Goal: Find specific page/section: Find specific page/section

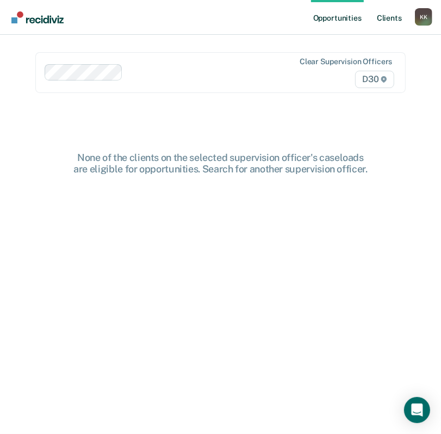
click at [389, 20] on link "Client s" at bounding box center [388, 17] width 29 height 35
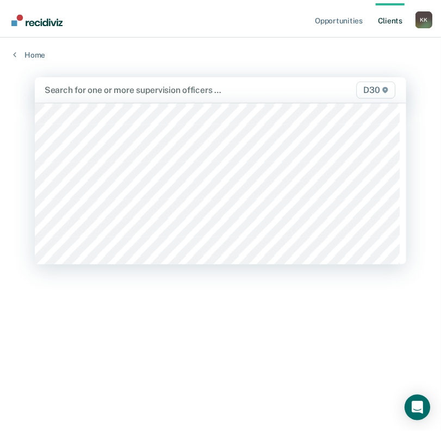
scroll to position [750, 0]
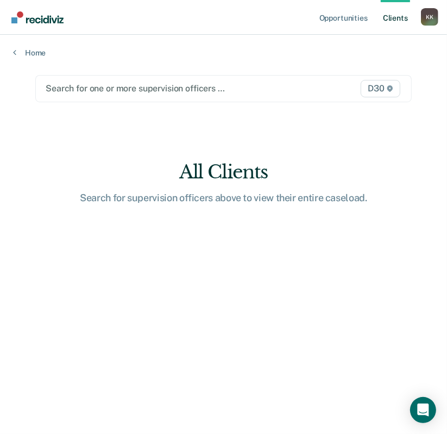
click at [103, 90] on div at bounding box center [170, 88] width 248 height 13
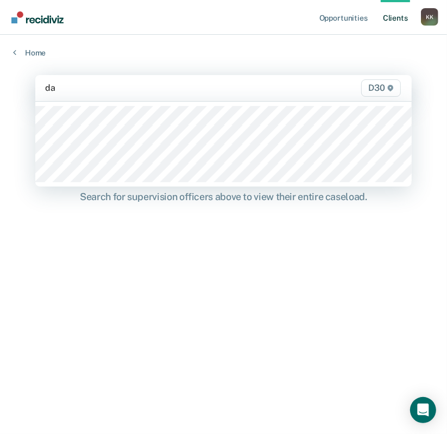
type input "[PERSON_NAME]"
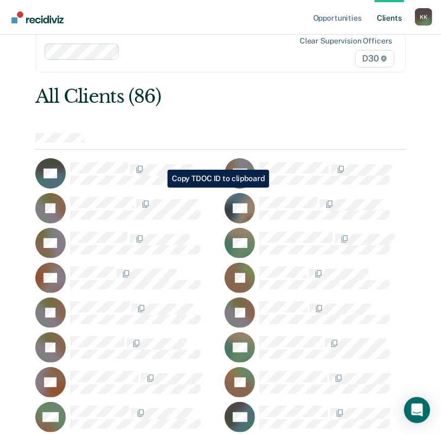
scroll to position [0, 0]
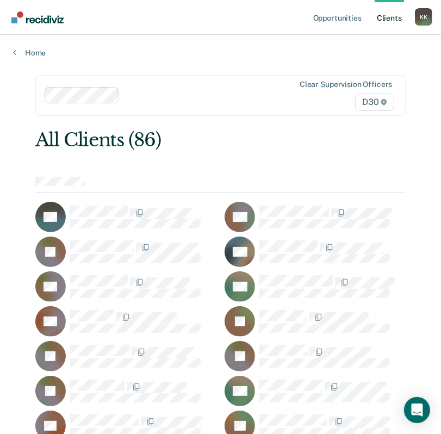
click at [385, 103] on icon at bounding box center [383, 102] width 7 height 7
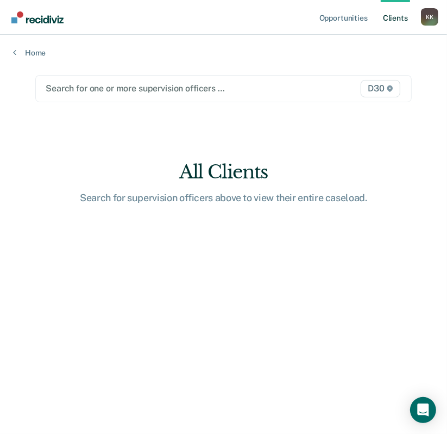
click at [391, 86] on icon at bounding box center [390, 88] width 5 height 7
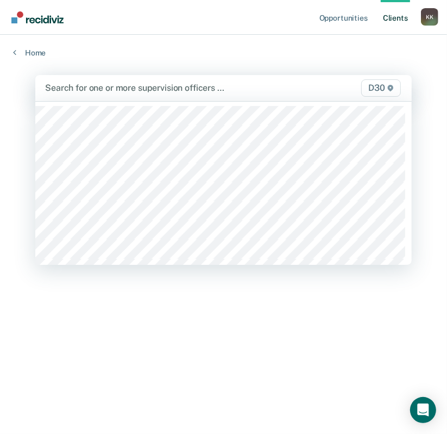
click at [391, 86] on icon at bounding box center [390, 88] width 5 height 7
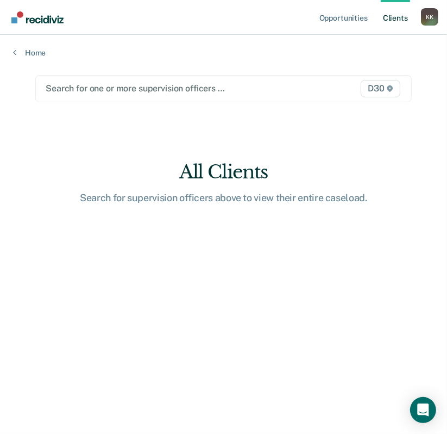
click at [391, 86] on icon at bounding box center [390, 88] width 5 height 7
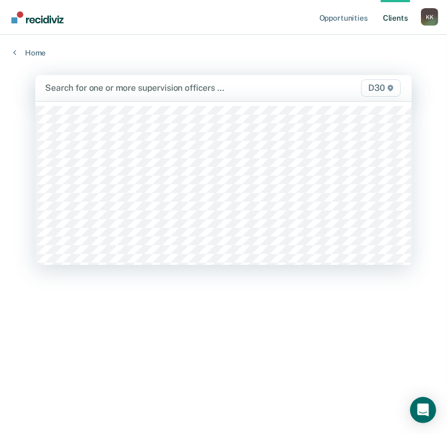
click at [391, 86] on icon at bounding box center [390, 88] width 5 height 7
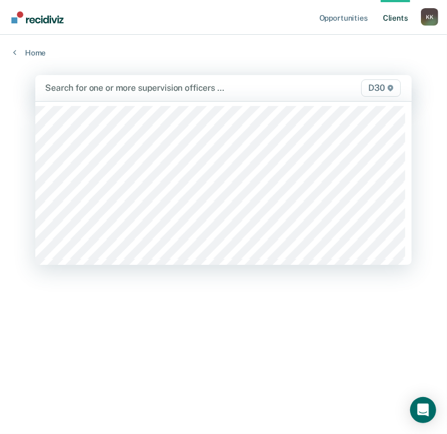
click at [296, 88] on div "D30" at bounding box center [350, 87] width 108 height 17
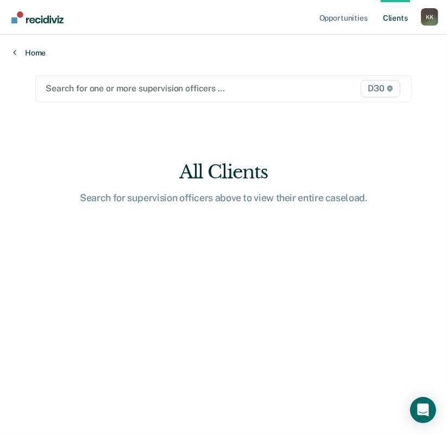
click at [30, 55] on link "Home" at bounding box center [223, 53] width 421 height 10
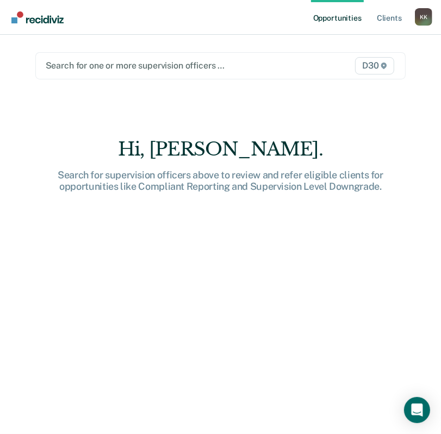
click at [379, 61] on span "D30" at bounding box center [374, 65] width 39 height 17
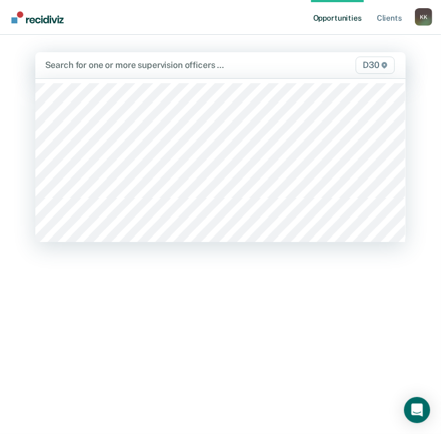
click at [391, 63] on span "D30" at bounding box center [374, 65] width 39 height 17
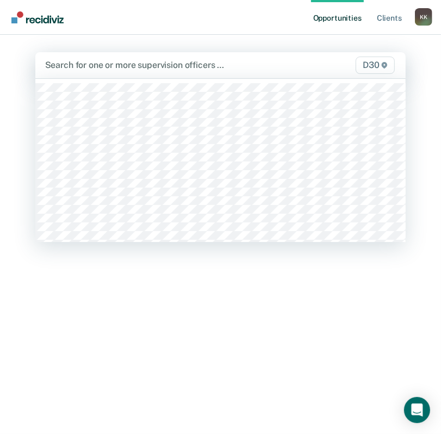
click at [388, 67] on icon at bounding box center [384, 65] width 7 height 7
